Goal: Transaction & Acquisition: Book appointment/travel/reservation

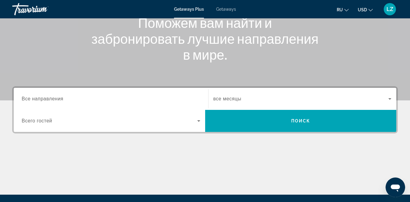
scroll to position [92, 0]
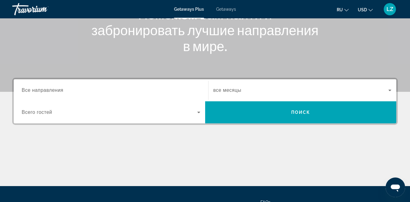
click at [61, 91] on span "Все направления" at bounding box center [43, 89] width 42 height 5
click at [61, 91] on input "Destination Все направления" at bounding box center [111, 90] width 179 height 7
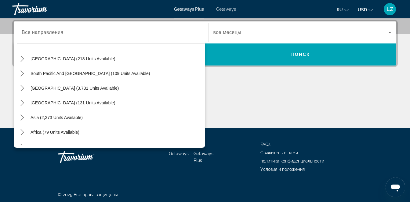
scroll to position [93, 0]
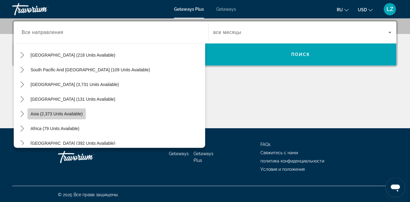
click at [84, 112] on span "Select destination: Asia (2,373 units available)" at bounding box center [56, 113] width 58 height 15
type input "**********"
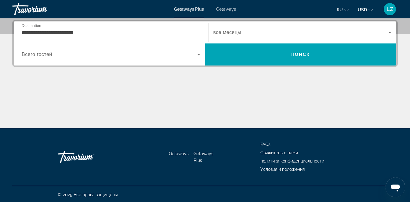
click at [33, 54] on span "Всего гостей" at bounding box center [37, 54] width 31 height 5
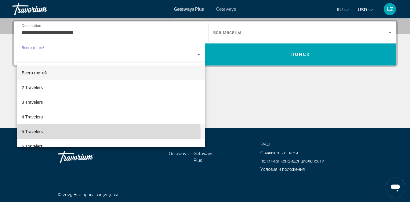
click at [51, 133] on mat-option "5 Travelers" at bounding box center [111, 131] width 189 height 15
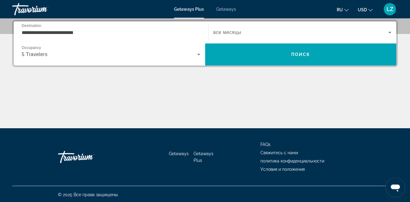
click at [221, 30] on span "все месяцы" at bounding box center [228, 32] width 28 height 5
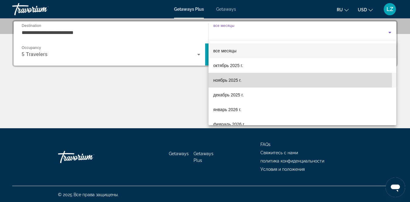
click at [242, 81] on mat-option "ноябрь 2025 г." at bounding box center [303, 80] width 188 height 15
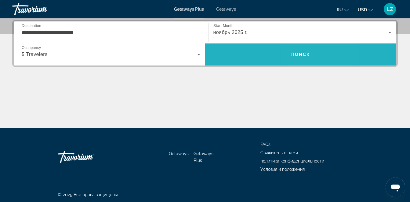
click at [309, 49] on span "Search" at bounding box center [301, 54] width 192 height 15
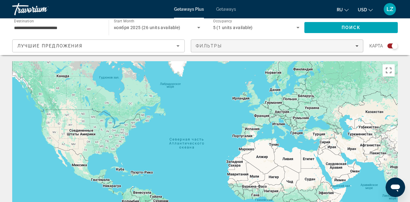
click at [280, 48] on span "Filters" at bounding box center [277, 45] width 172 height 15
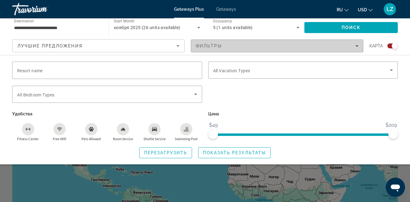
click at [231, 47] on div "Фильтры" at bounding box center [277, 45] width 163 height 5
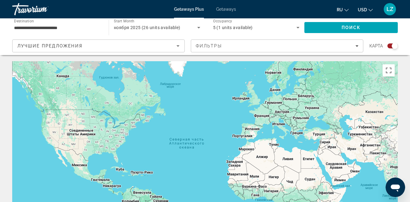
click at [225, 10] on span "Getaways" at bounding box center [226, 9] width 20 height 5
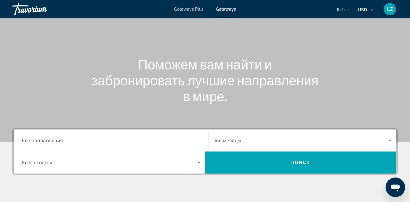
scroll to position [122, 0]
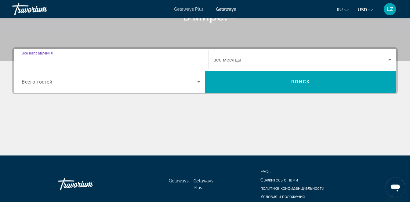
click at [72, 58] on input "Destination Все направления" at bounding box center [111, 59] width 179 height 7
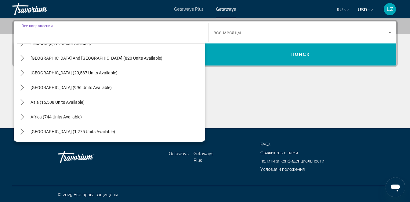
scroll to position [99, 0]
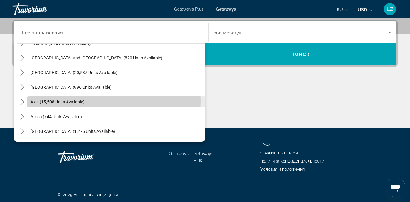
click at [84, 101] on span "Asia (15,508 units available)" at bounding box center [58, 101] width 54 height 5
type input "**********"
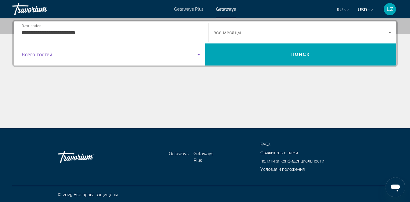
click at [43, 57] on span "Search widget" at bounding box center [110, 54] width 176 height 7
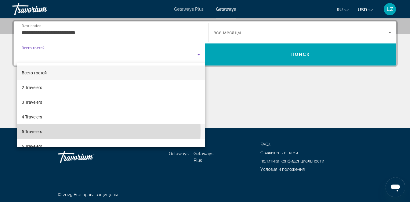
click at [52, 130] on mat-option "5 Travelers" at bounding box center [111, 131] width 189 height 15
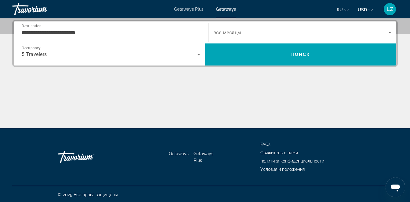
click at [240, 32] on span "все месяцы" at bounding box center [228, 33] width 28 height 6
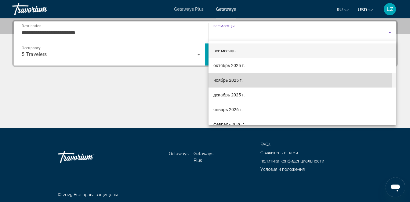
click at [244, 81] on mat-option "ноябрь 2025 г." at bounding box center [303, 80] width 188 height 15
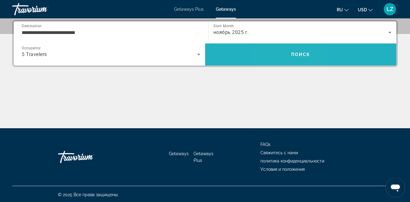
click at [285, 55] on span "Search" at bounding box center [301, 54] width 192 height 15
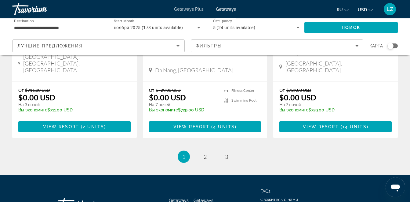
scroll to position [833, 0]
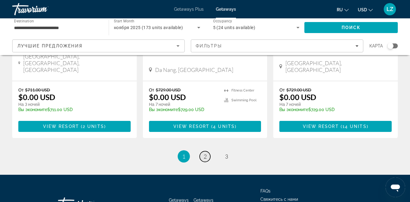
click at [202, 151] on link "page 2" at bounding box center [205, 156] width 11 height 11
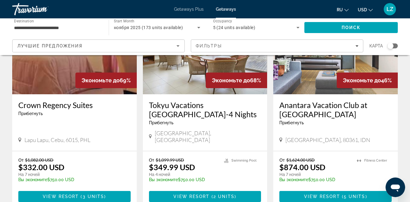
scroll to position [825, 0]
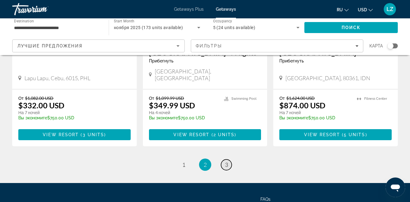
click at [225, 161] on span "3" at bounding box center [226, 164] width 3 height 7
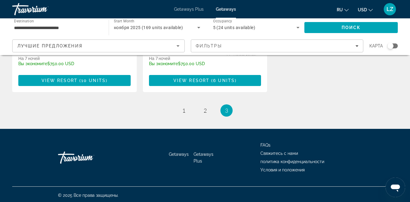
scroll to position [191, 0]
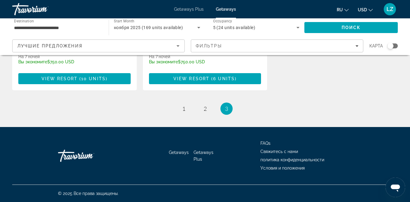
click at [204, 152] on span "Getaways Plus" at bounding box center [204, 156] width 20 height 12
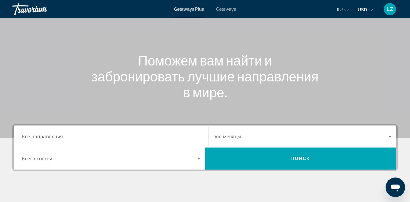
scroll to position [151, 0]
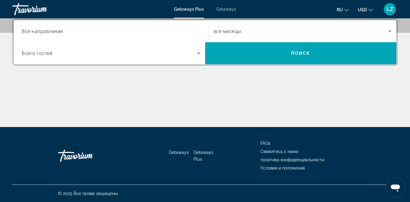
click at [44, 54] on span "Всего гостей" at bounding box center [37, 53] width 31 height 6
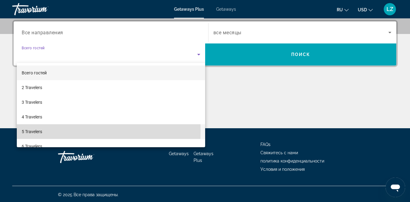
click at [38, 131] on span "5 Travelers" at bounding box center [32, 131] width 20 height 7
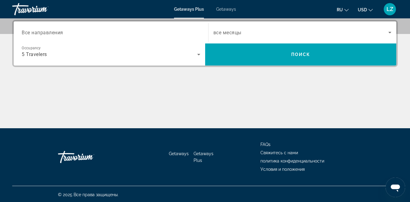
click at [227, 34] on span "все месяцы" at bounding box center [228, 33] width 28 height 6
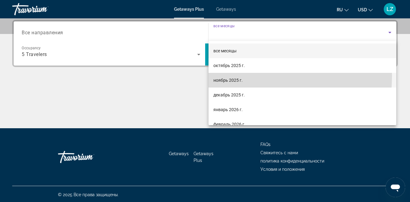
click at [223, 76] on mat-option "ноябрь 2025 г." at bounding box center [303, 80] width 188 height 15
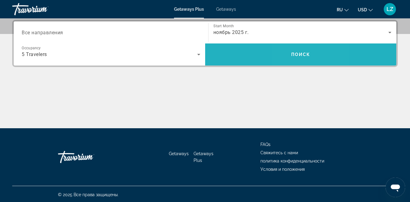
click at [296, 56] on span "Поиск" at bounding box center [300, 54] width 19 height 5
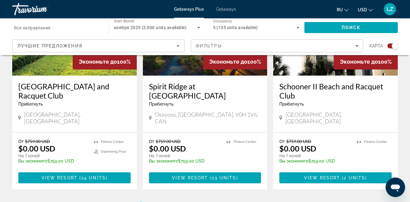
scroll to position [978, 0]
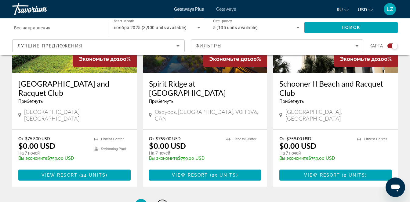
click at [163, 201] on span "2" at bounding box center [162, 204] width 3 height 7
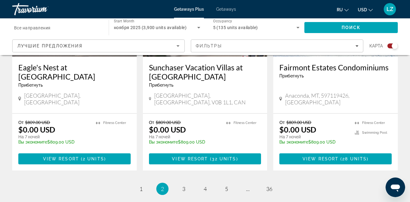
scroll to position [1008, 0]
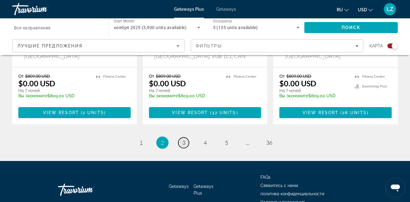
click at [180, 137] on link "page 3" at bounding box center [183, 142] width 11 height 11
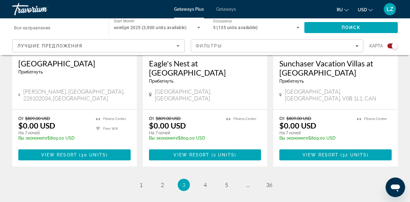
scroll to position [978, 0]
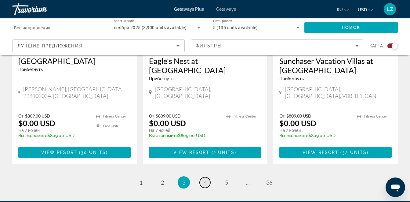
click at [205, 179] on span "4" at bounding box center [205, 182] width 3 height 7
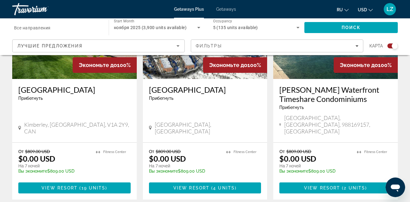
scroll to position [1008, 0]
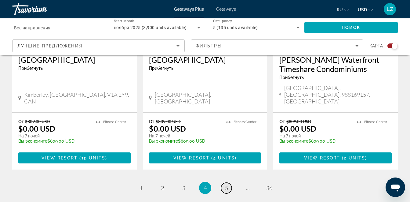
click at [225, 182] on link "page 5" at bounding box center [226, 187] width 11 height 11
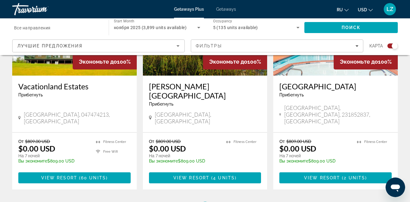
scroll to position [1008, 0]
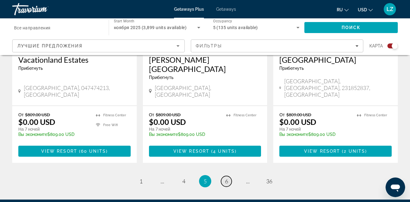
click at [228, 178] on span "6" at bounding box center [226, 181] width 3 height 7
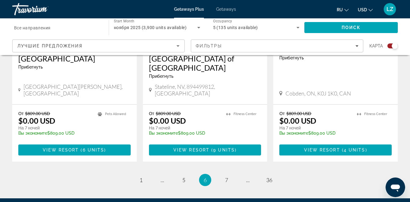
scroll to position [1008, 0]
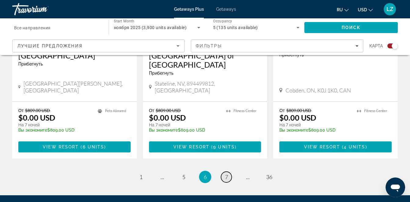
click at [227, 173] on span "7" at bounding box center [226, 176] width 3 height 7
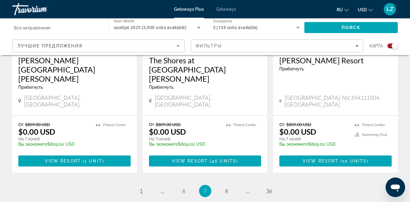
scroll to position [1022, 0]
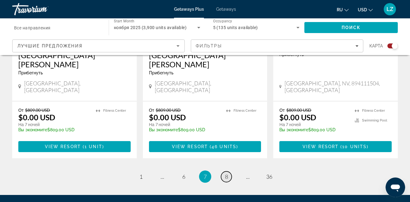
click at [228, 173] on span "8" at bounding box center [226, 176] width 3 height 7
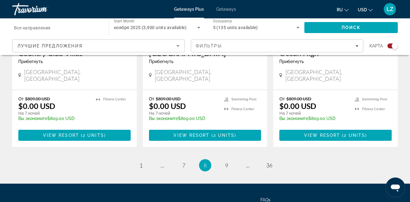
scroll to position [1004, 0]
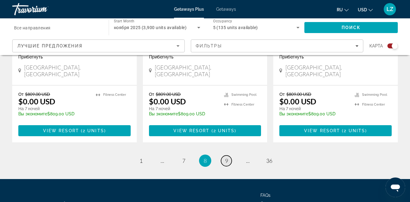
click at [228, 157] on span "9" at bounding box center [226, 160] width 3 height 7
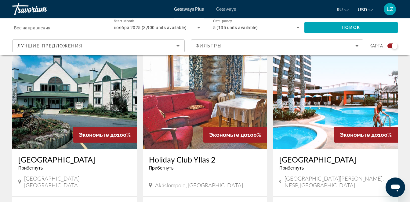
scroll to position [978, 0]
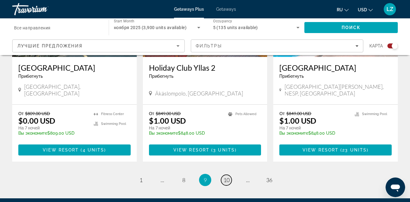
click at [229, 176] on span "10" at bounding box center [227, 179] width 6 height 7
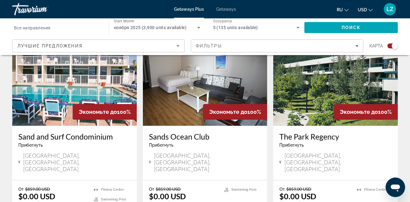
scroll to position [978, 0]
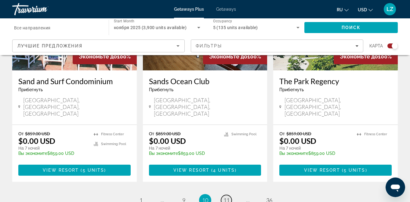
click at [226, 196] on span "11" at bounding box center [227, 199] width 6 height 7
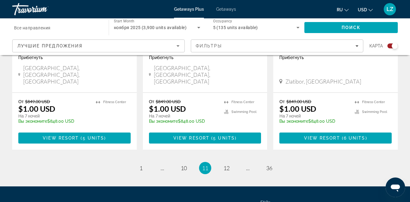
scroll to position [1008, 0]
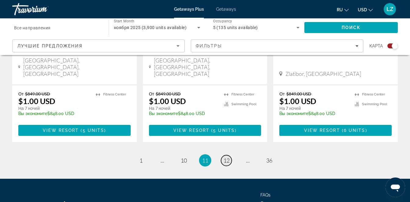
click at [225, 157] on span "12" at bounding box center [227, 160] width 6 height 7
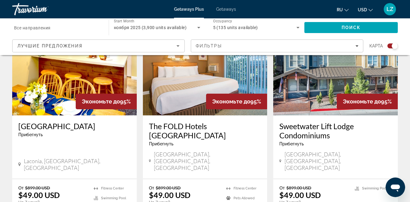
scroll to position [947, 0]
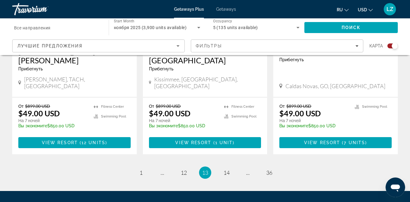
scroll to position [1008, 0]
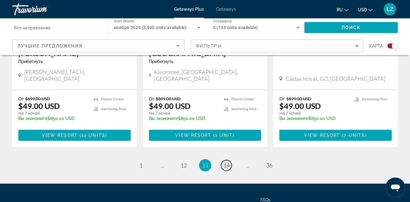
click at [227, 162] on span "14" at bounding box center [227, 165] width 6 height 7
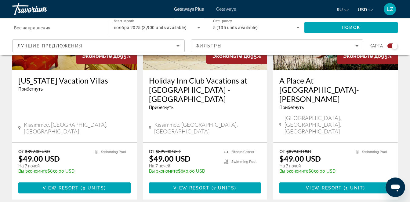
scroll to position [970, 0]
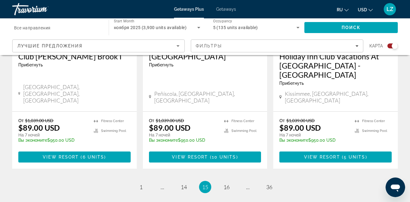
scroll to position [982, 0]
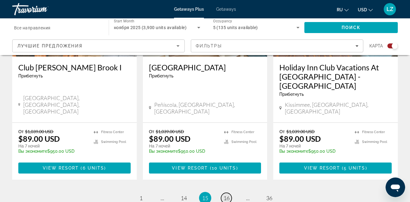
click at [227, 194] on span "16" at bounding box center [227, 197] width 6 height 7
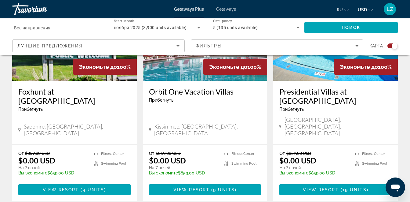
scroll to position [978, 0]
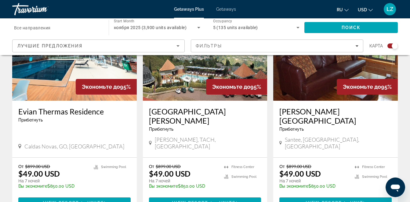
scroll to position [978, 0]
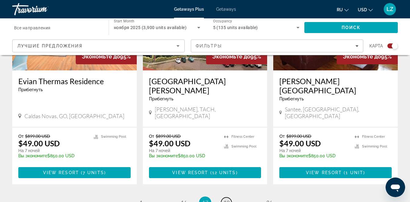
click at [227, 199] on span "18" at bounding box center [227, 202] width 6 height 7
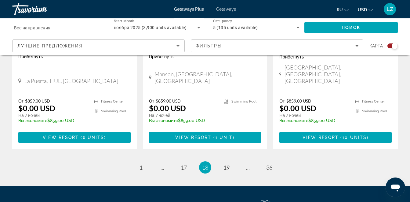
scroll to position [1008, 0]
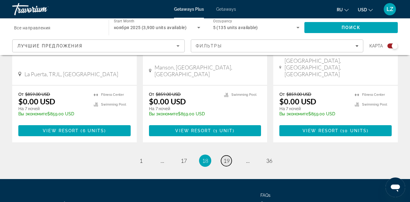
click at [226, 157] on span "19" at bounding box center [227, 160] width 6 height 7
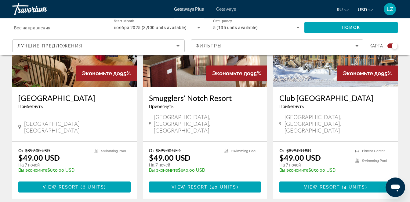
scroll to position [978, 0]
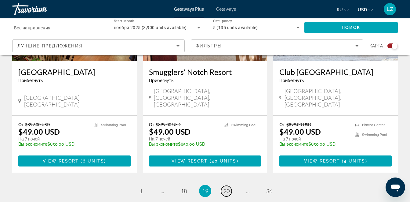
click at [225, 187] on span "20" at bounding box center [227, 190] width 6 height 7
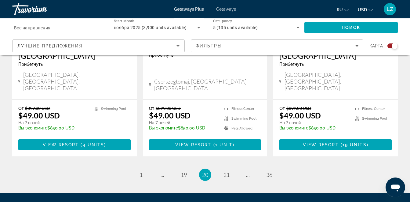
scroll to position [1013, 0]
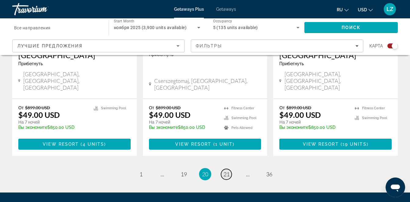
click at [225, 170] on span "21" at bounding box center [227, 173] width 6 height 7
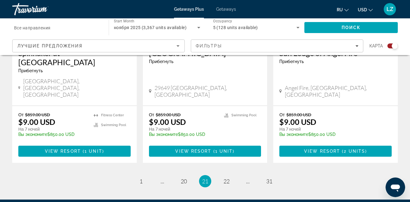
scroll to position [1004, 0]
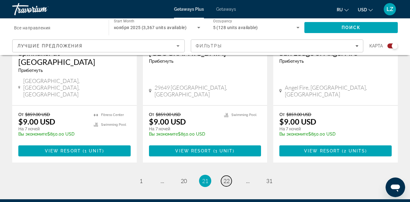
click at [225, 177] on span "22" at bounding box center [227, 180] width 6 height 7
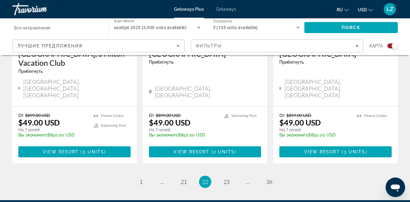
scroll to position [1013, 0]
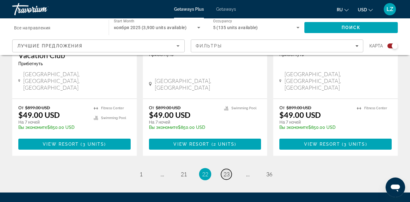
click at [227, 170] on span "23" at bounding box center [227, 173] width 6 height 7
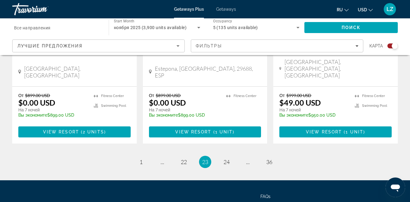
scroll to position [1004, 0]
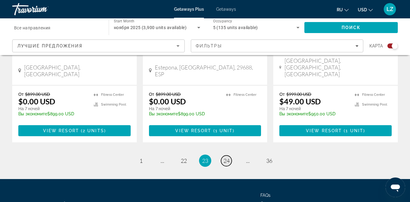
click at [227, 157] on span "24" at bounding box center [227, 160] width 6 height 7
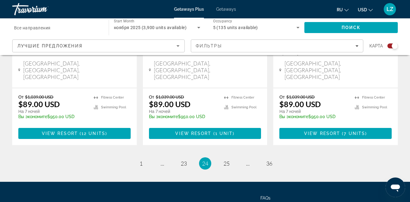
scroll to position [1013, 0]
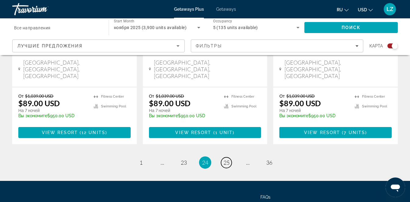
click at [227, 159] on span "25" at bounding box center [227, 162] width 6 height 7
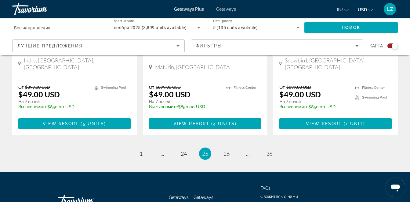
scroll to position [994, 0]
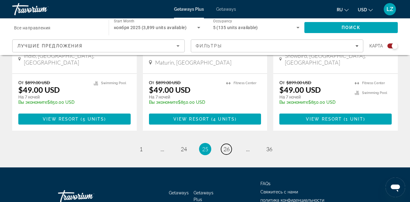
click at [227, 145] on span "26" at bounding box center [227, 148] width 6 height 7
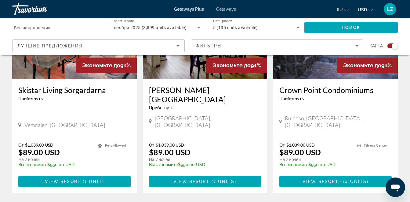
scroll to position [994, 0]
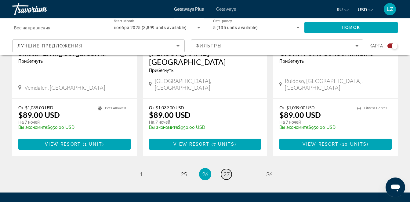
click at [227, 170] on span "27" at bounding box center [227, 173] width 6 height 7
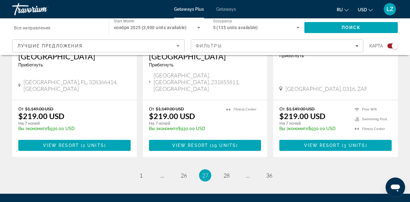
scroll to position [1008, 0]
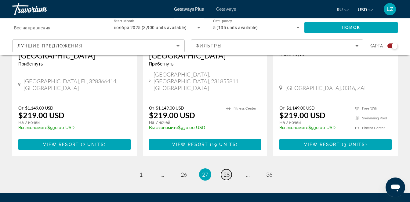
click at [225, 171] on span "28" at bounding box center [227, 174] width 6 height 7
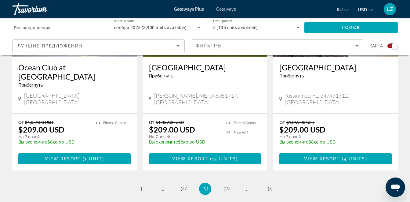
scroll to position [1008, 0]
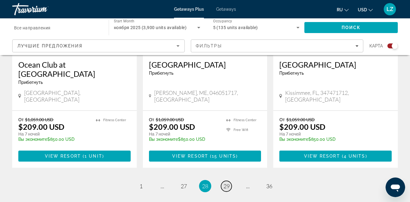
click at [225, 182] on span "29" at bounding box center [227, 185] width 6 height 7
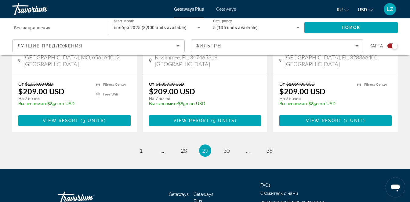
scroll to position [1031, 0]
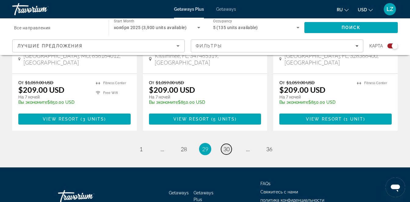
click at [226, 145] on span "30" at bounding box center [227, 148] width 6 height 7
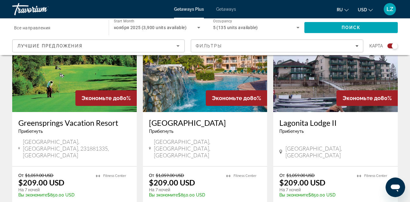
scroll to position [1022, 0]
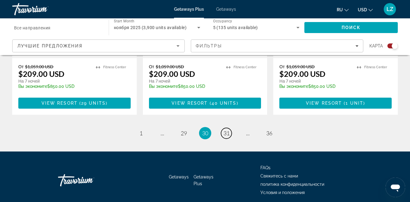
click at [226, 130] on span "31" at bounding box center [227, 133] width 6 height 7
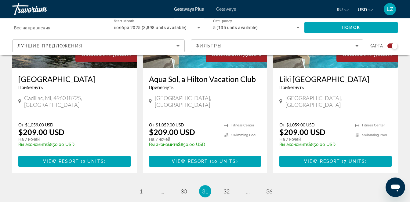
scroll to position [978, 0]
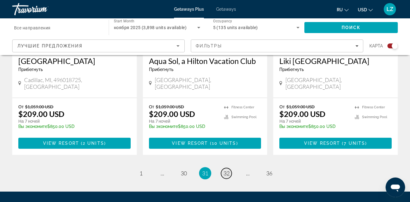
click at [228, 170] on span "32" at bounding box center [227, 173] width 6 height 7
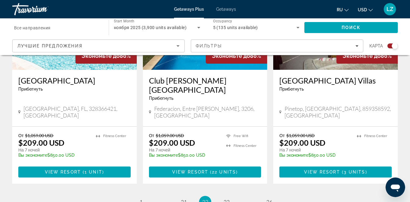
scroll to position [1008, 0]
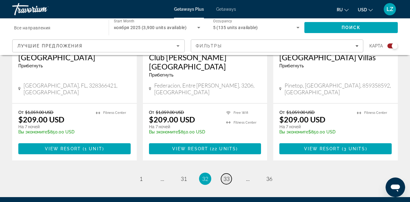
click at [224, 175] on span "33" at bounding box center [227, 178] width 6 height 7
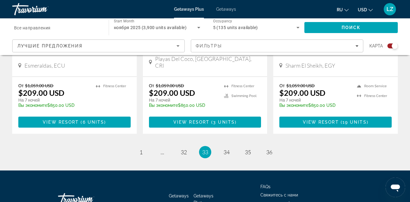
scroll to position [1022, 0]
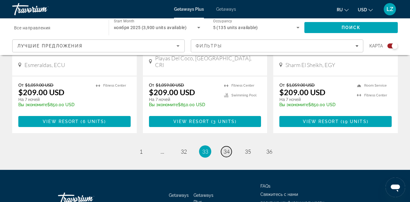
click at [227, 148] on span "34" at bounding box center [227, 151] width 6 height 7
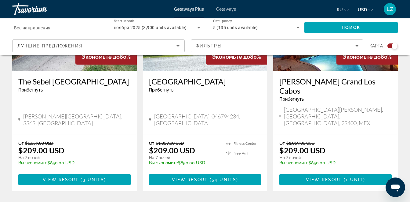
scroll to position [1008, 0]
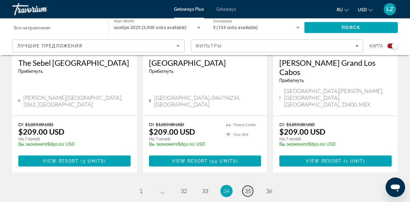
click at [247, 187] on span "35" at bounding box center [248, 190] width 6 height 7
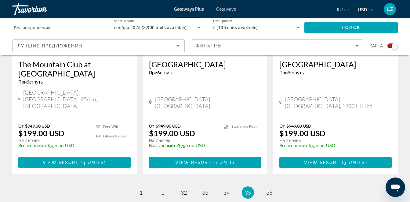
scroll to position [978, 0]
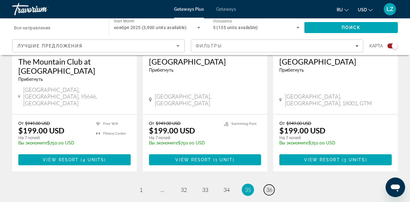
click at [270, 186] on span "36" at bounding box center [269, 189] width 6 height 7
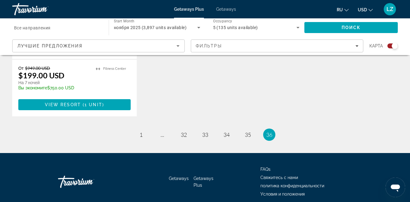
scroll to position [371, 0]
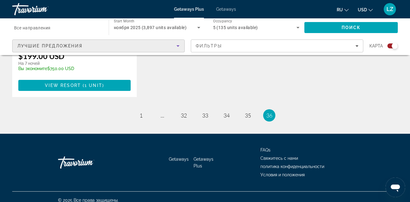
click at [26, 45] on span "Лучшие предложения" at bounding box center [49, 45] width 65 height 5
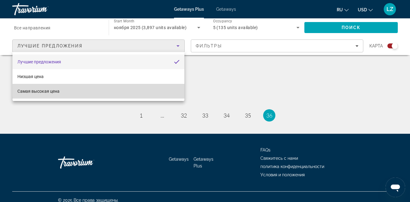
click at [38, 92] on span "Самая высокая цена" at bounding box center [38, 91] width 42 height 5
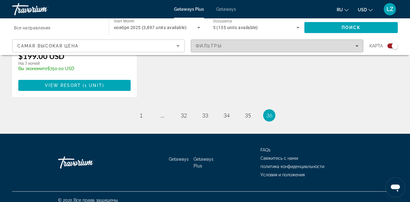
click at [343, 45] on div "Фильтры" at bounding box center [277, 45] width 163 height 5
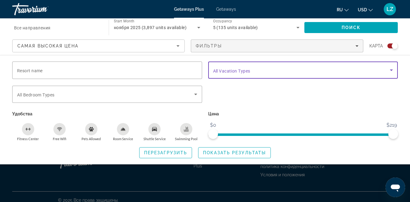
click at [304, 69] on span "Search widget" at bounding box center [301, 69] width 177 height 7
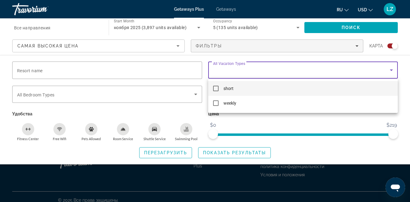
click at [304, 69] on div at bounding box center [205, 101] width 410 height 202
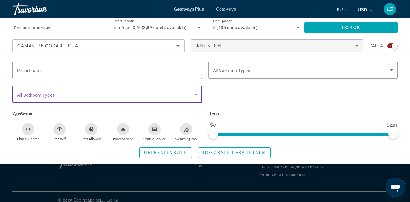
click at [56, 93] on span "Search widget" at bounding box center [105, 93] width 177 height 7
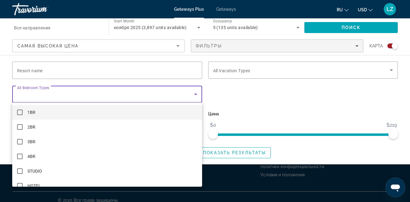
click at [26, 48] on div at bounding box center [205, 101] width 410 height 202
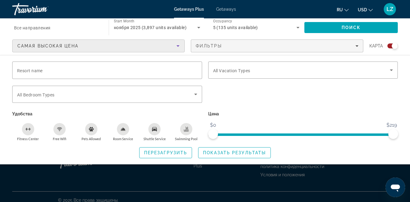
click at [26, 48] on div "Самая высокая цена" at bounding box center [96, 45] width 159 height 7
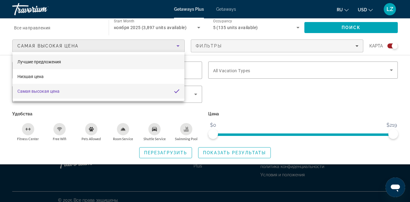
click at [27, 62] on span "Лучшие предложения" at bounding box center [39, 61] width 44 height 5
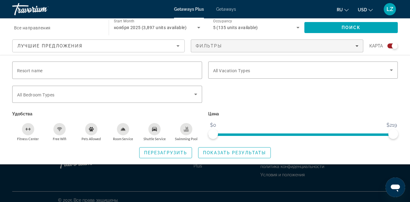
click at [225, 10] on span "Getaways" at bounding box center [226, 9] width 20 height 5
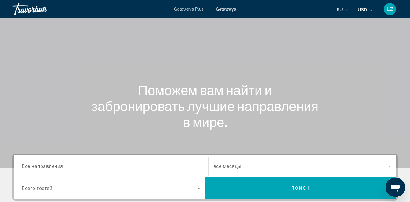
scroll to position [31, 0]
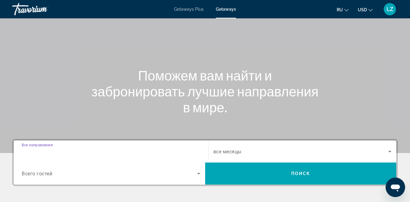
click at [65, 152] on input "Destination Все направления" at bounding box center [111, 151] width 179 height 7
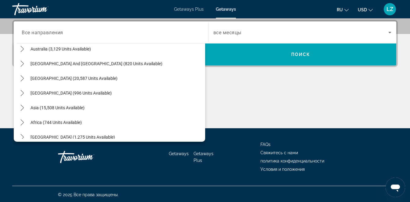
scroll to position [97, 0]
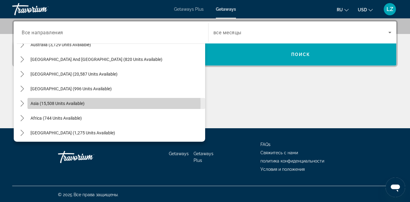
click at [76, 104] on span "Asia (15,508 units available)" at bounding box center [58, 103] width 54 height 5
type input "**********"
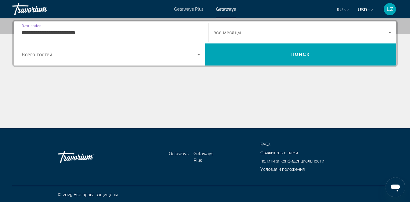
click at [59, 33] on input "**********" at bounding box center [111, 32] width 179 height 7
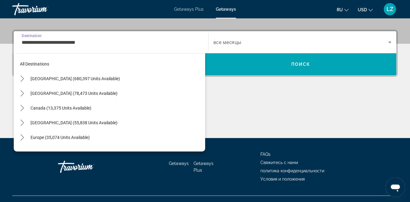
scroll to position [110, 0]
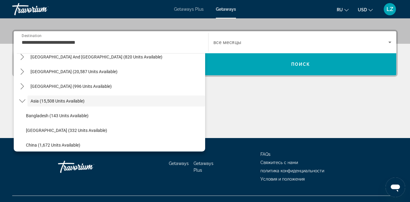
click at [60, 35] on div "**********" at bounding box center [111, 42] width 179 height 17
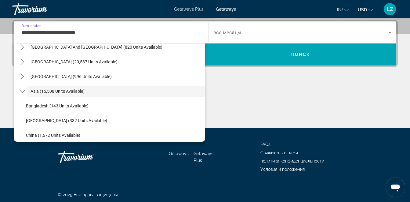
click at [66, 34] on input "**********" at bounding box center [111, 32] width 179 height 7
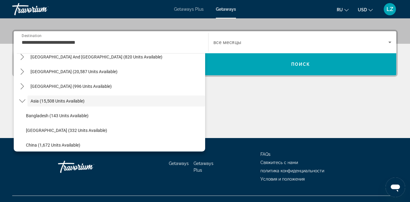
click at [244, 102] on div "Main content" at bounding box center [205, 115] width 386 height 46
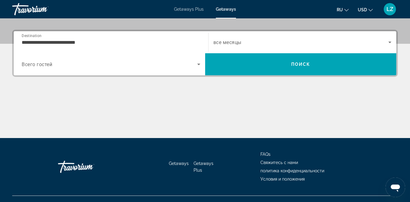
click at [44, 66] on span "Всего гостей" at bounding box center [37, 64] width 31 height 6
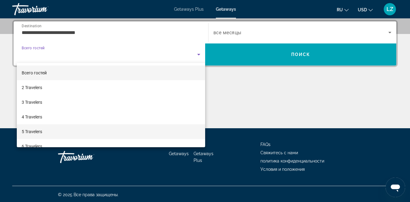
click at [46, 132] on mat-option "5 Travelers" at bounding box center [111, 131] width 189 height 15
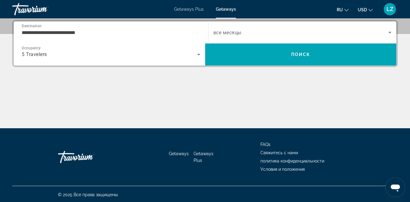
click at [231, 32] on span "все месяцы" at bounding box center [228, 33] width 28 height 6
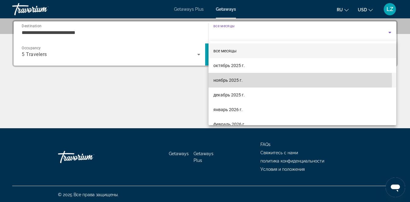
click at [222, 82] on span "ноябрь 2025 г." at bounding box center [228, 79] width 29 height 7
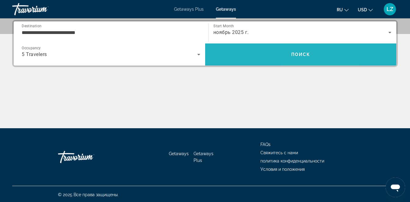
click at [303, 53] on span "Поиск" at bounding box center [300, 54] width 19 height 5
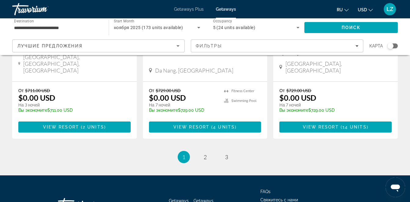
scroll to position [833, 0]
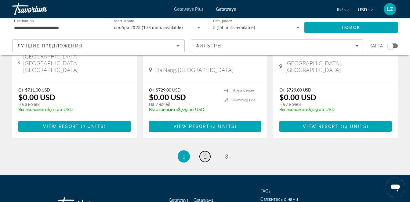
click at [207, 151] on link "page 2" at bounding box center [205, 156] width 11 height 11
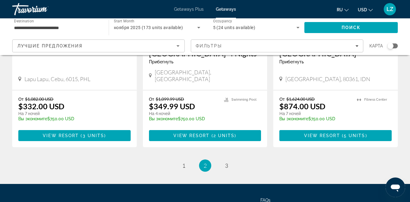
scroll to position [825, 0]
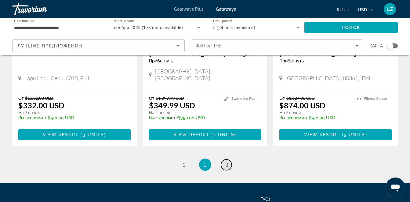
click at [228, 159] on link "page 3" at bounding box center [226, 164] width 11 height 11
